Goal: Entertainment & Leisure: Consume media (video, audio)

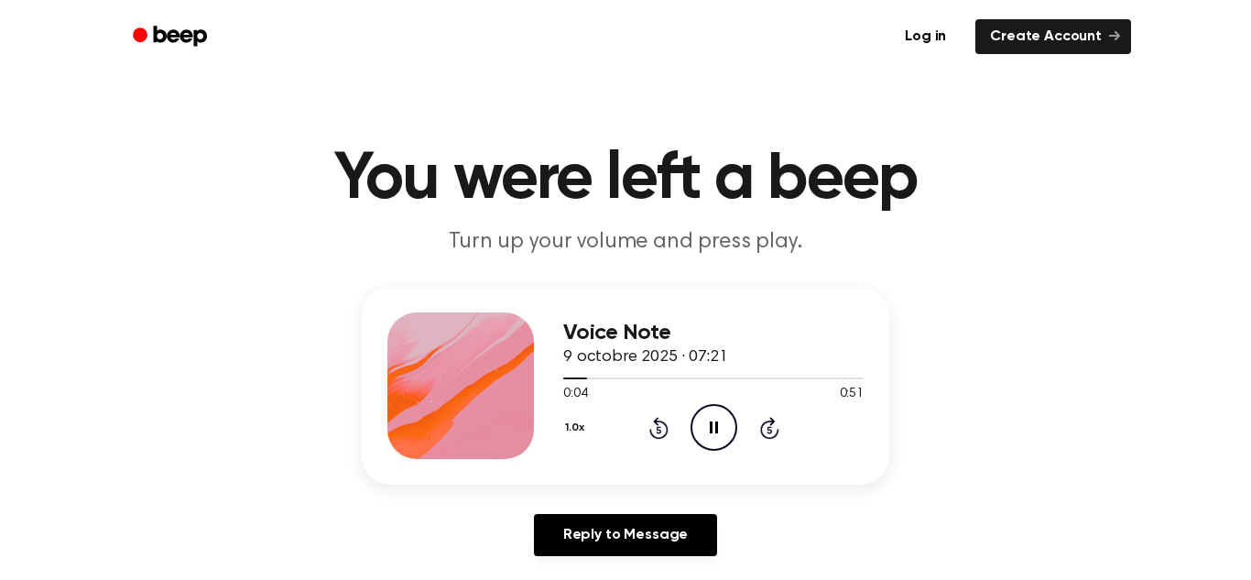
click at [720, 425] on icon "Pause Audio" at bounding box center [713, 427] width 47 height 47
click at [713, 422] on icon "Play Audio" at bounding box center [713, 427] width 47 height 47
click at [708, 422] on icon "Pause Audio" at bounding box center [713, 427] width 47 height 47
click at [714, 422] on icon "Play Audio" at bounding box center [713, 427] width 47 height 47
click at [714, 429] on icon at bounding box center [714, 427] width 8 height 12
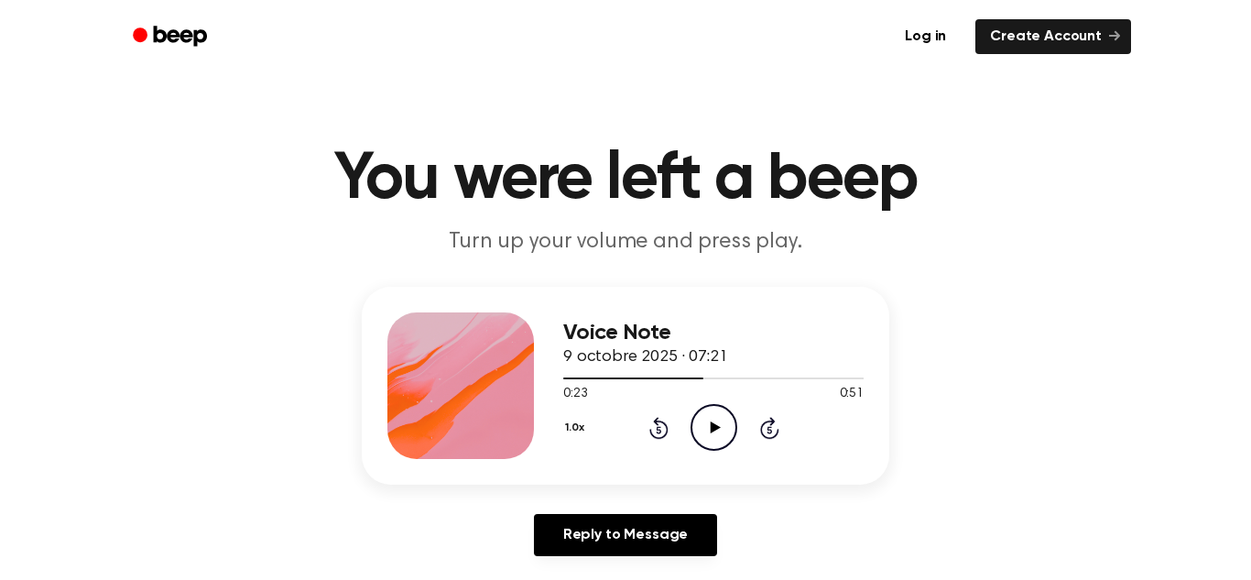
click at [721, 402] on div "0:23 0:51" at bounding box center [713, 394] width 300 height 19
click at [738, 402] on div "0:23 0:51" at bounding box center [713, 394] width 300 height 19
click at [722, 418] on icon "Play Audio" at bounding box center [713, 427] width 47 height 47
click at [707, 420] on icon "Pause Audio" at bounding box center [713, 427] width 47 height 47
click at [701, 432] on icon "Play Audio" at bounding box center [713, 427] width 47 height 47
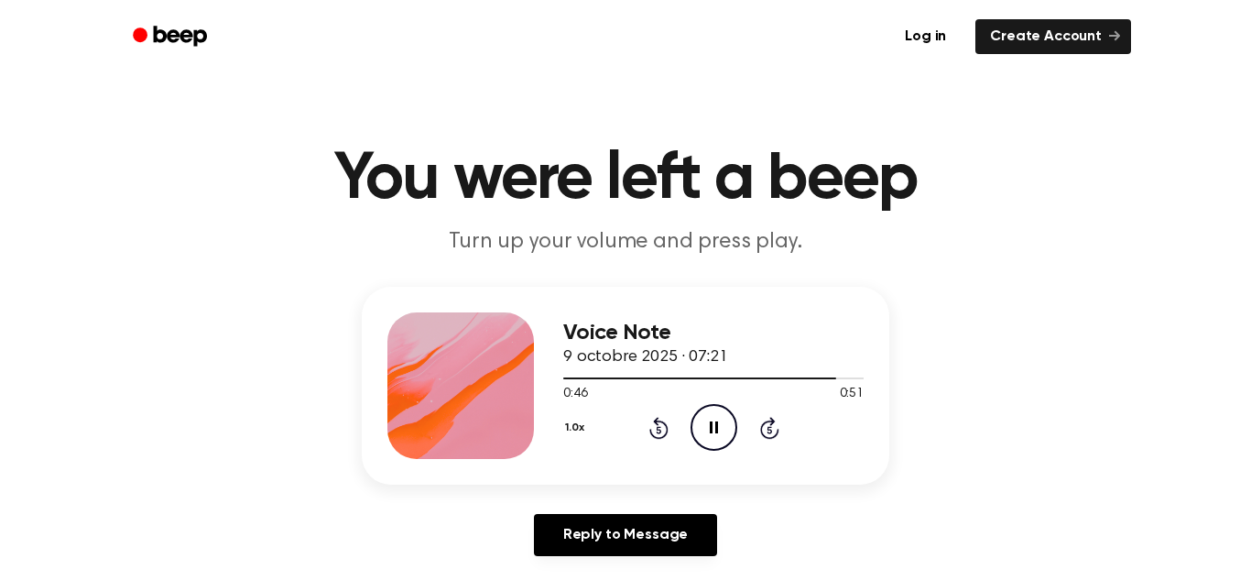
click at [717, 434] on icon "Pause Audio" at bounding box center [713, 427] width 47 height 47
click at [722, 416] on icon "Play Audio" at bounding box center [713, 427] width 47 height 47
